Goal: Find specific page/section: Find specific page/section

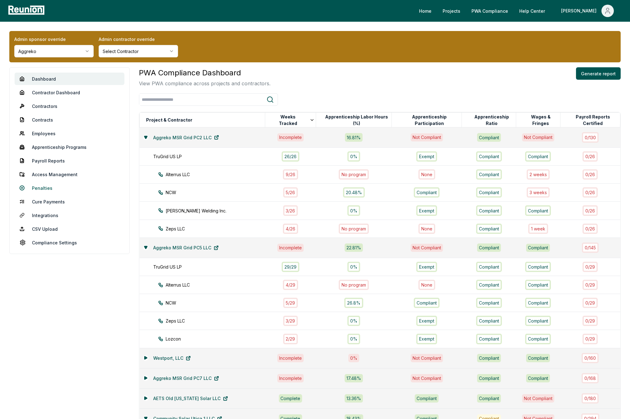
click at [36, 182] on link "Penalties" at bounding box center [70, 188] width 110 height 12
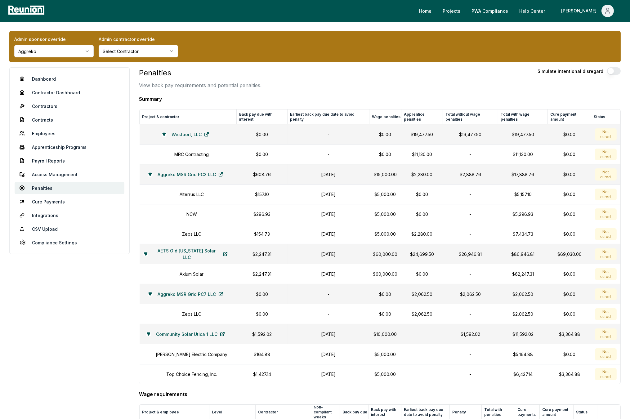
click at [254, 98] on h4 "Summary" at bounding box center [379, 98] width 481 height 7
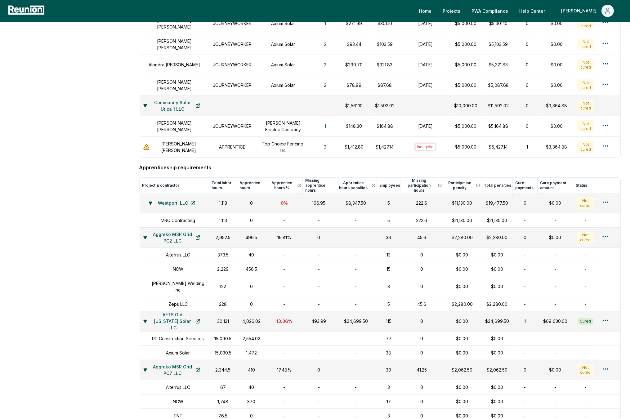
scroll to position [674, 0]
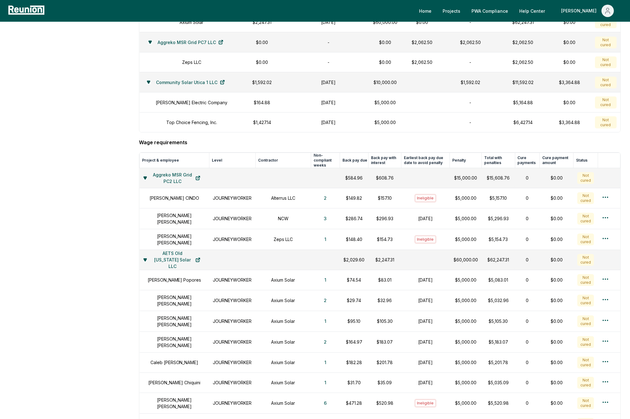
scroll to position [0, 0]
